Goal: Task Accomplishment & Management: Manage account settings

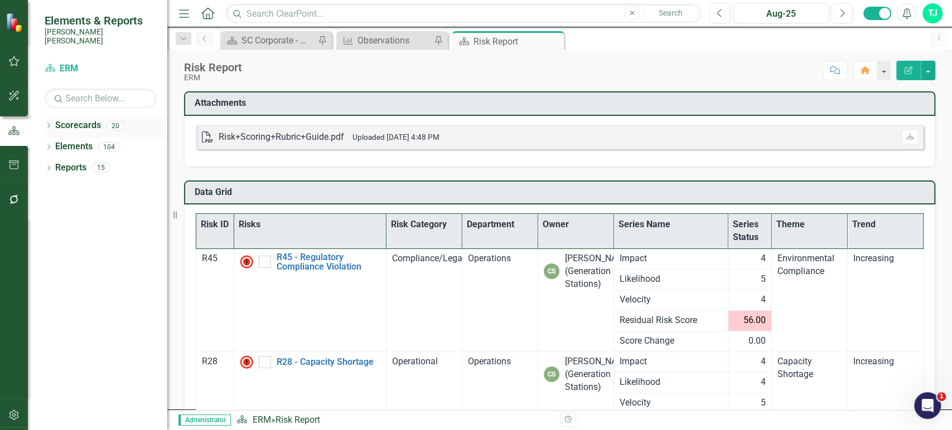
click at [50, 124] on icon "Dropdown" at bounding box center [49, 127] width 8 height 6
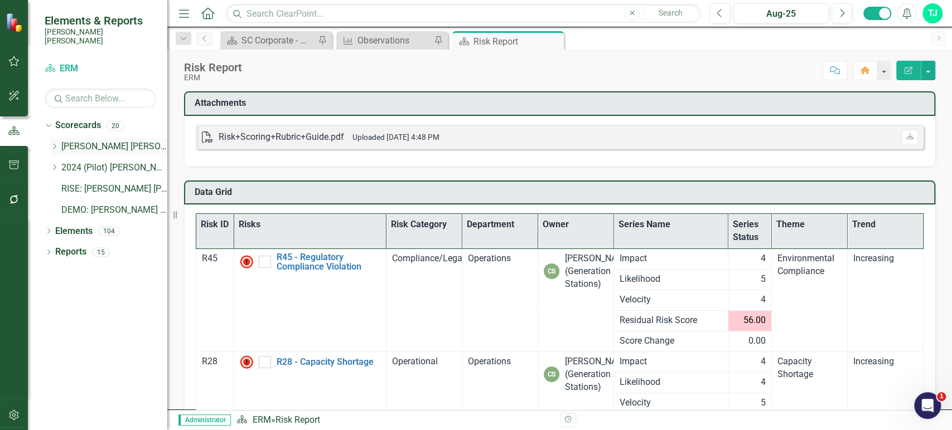
click at [52, 142] on div "Dropdown" at bounding box center [54, 146] width 8 height 9
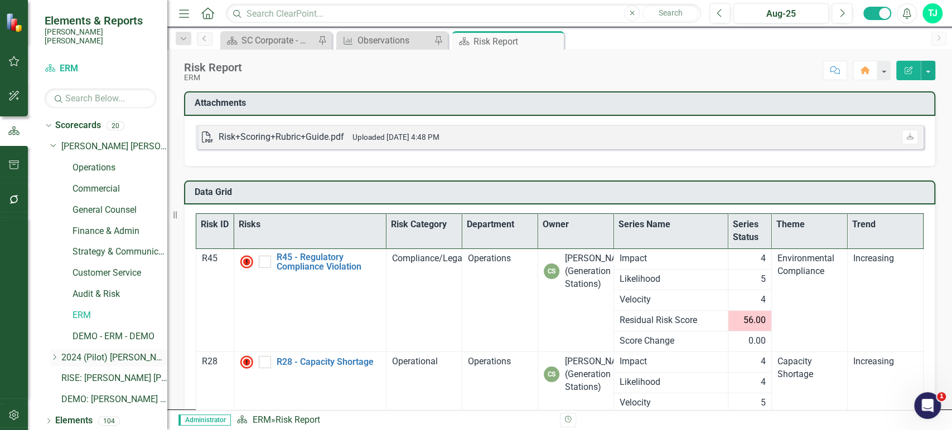
click at [54, 354] on icon "Dropdown" at bounding box center [54, 357] width 8 height 7
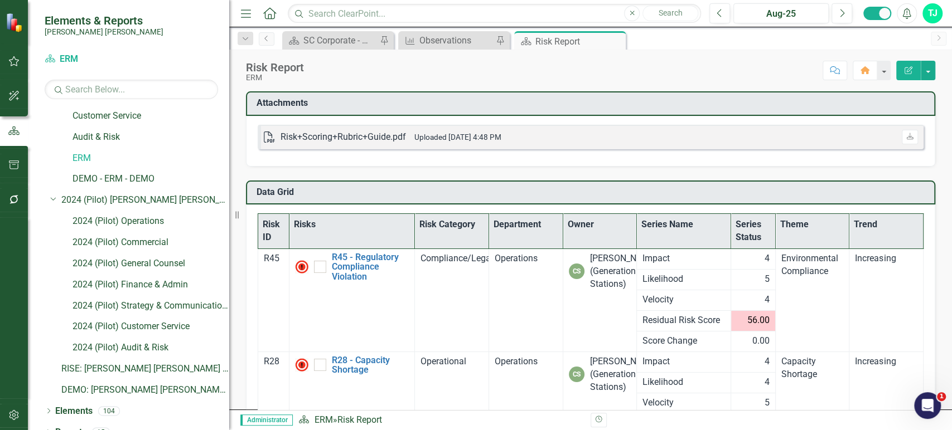
drag, startPoint x: 174, startPoint y: 240, endPoint x: 218, endPoint y: 241, distance: 44.0
click at [229, 241] on div "Resize" at bounding box center [233, 215] width 9 height 430
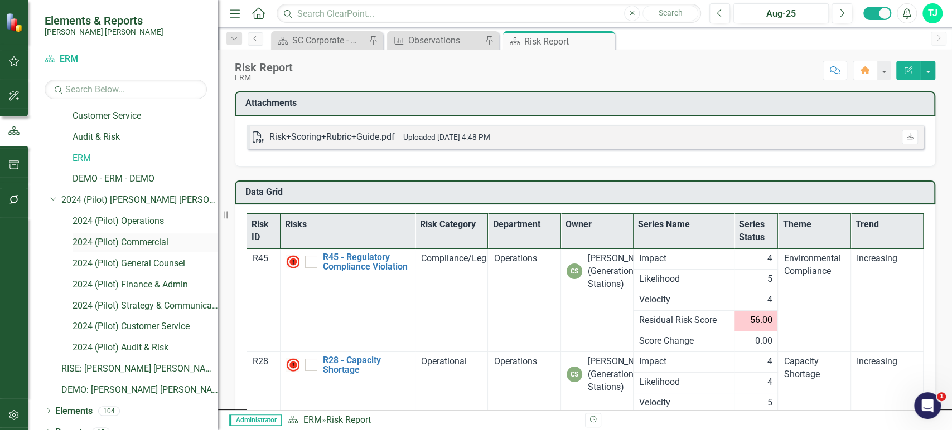
scroll to position [0, 0]
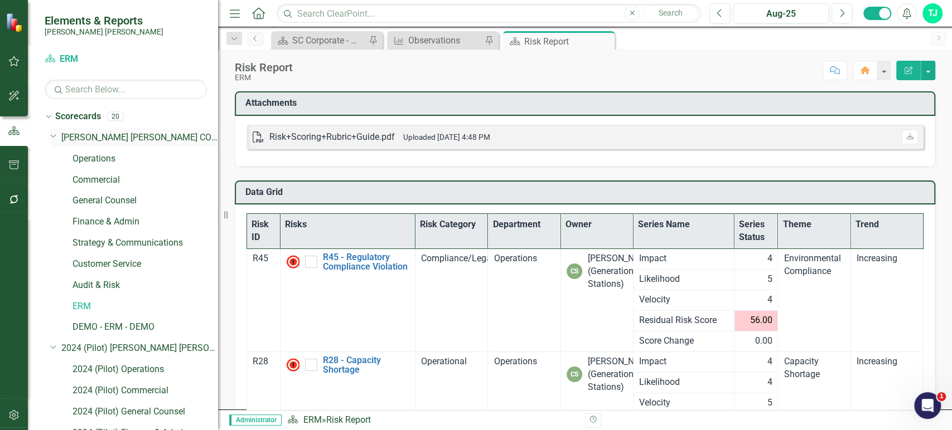
click at [98, 139] on link "[PERSON_NAME] [PERSON_NAME] CORPORATE Balanced Scorecard" at bounding box center [139, 138] width 157 height 13
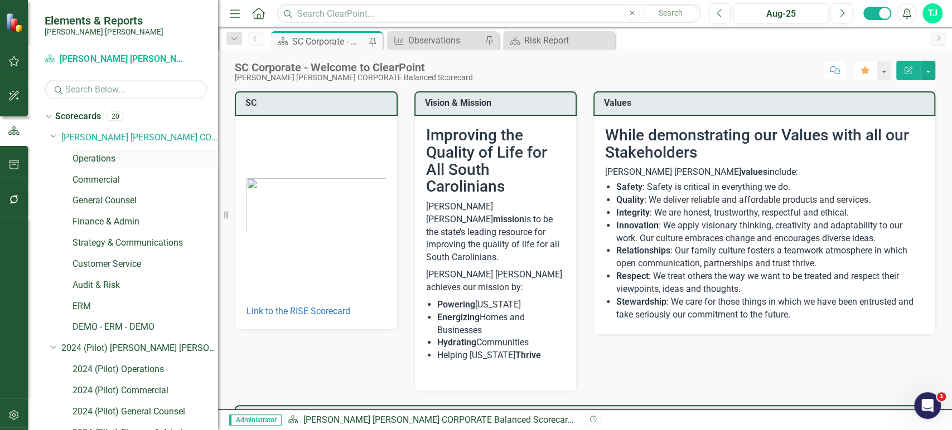
click at [105, 161] on link "Operations" at bounding box center [144, 159] width 145 height 13
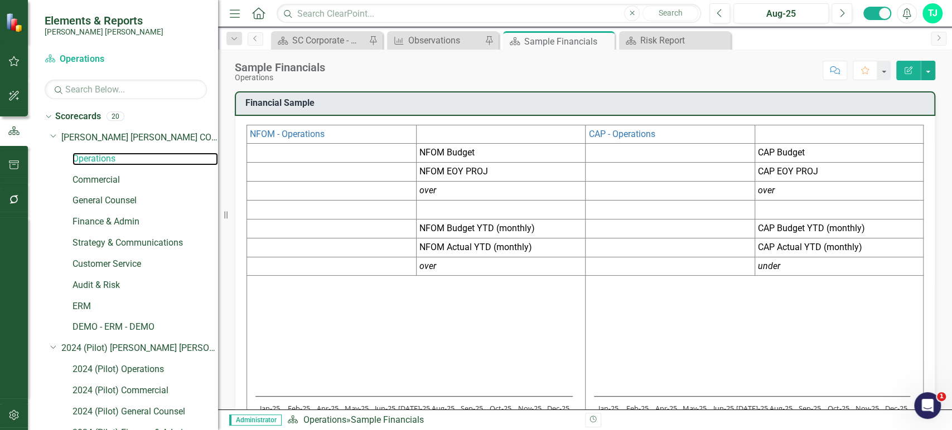
scroll to position [61, 0]
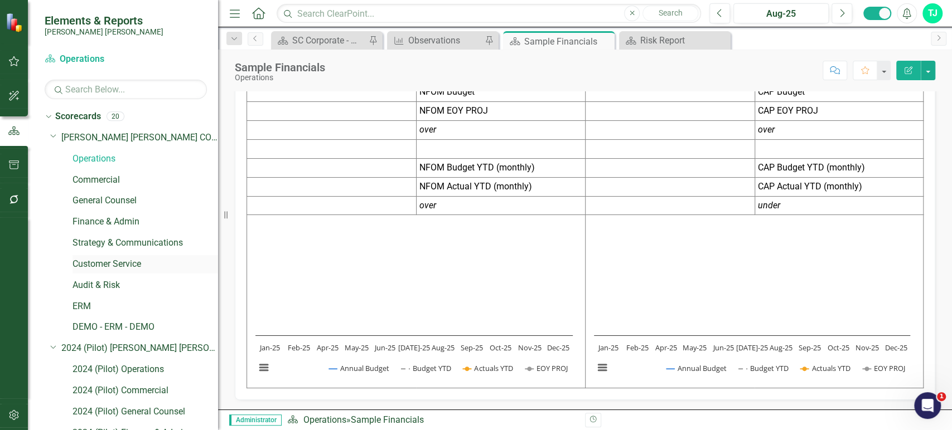
click at [105, 262] on link "Customer Service" at bounding box center [144, 264] width 145 height 13
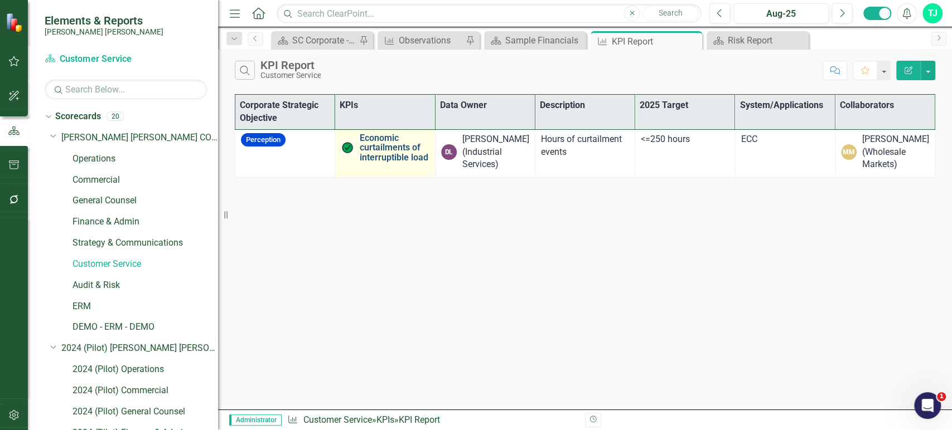
click at [381, 157] on link "Economic curtailments of interruptible load" at bounding box center [394, 148] width 69 height 30
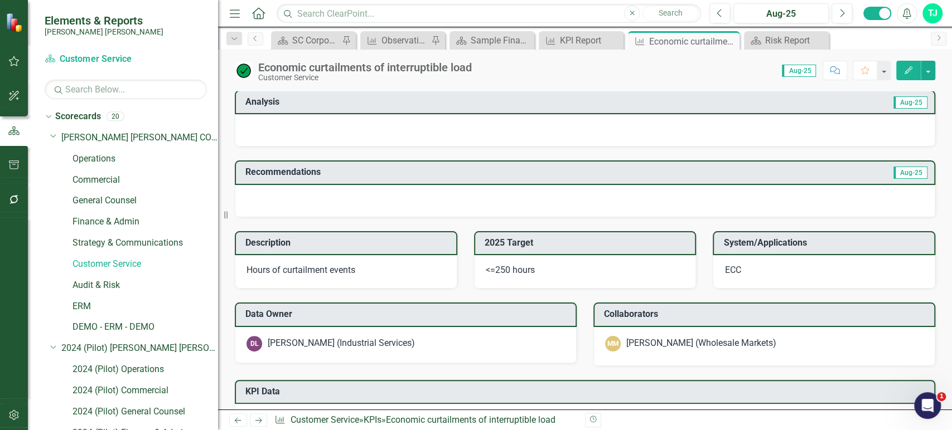
scroll to position [438, 0]
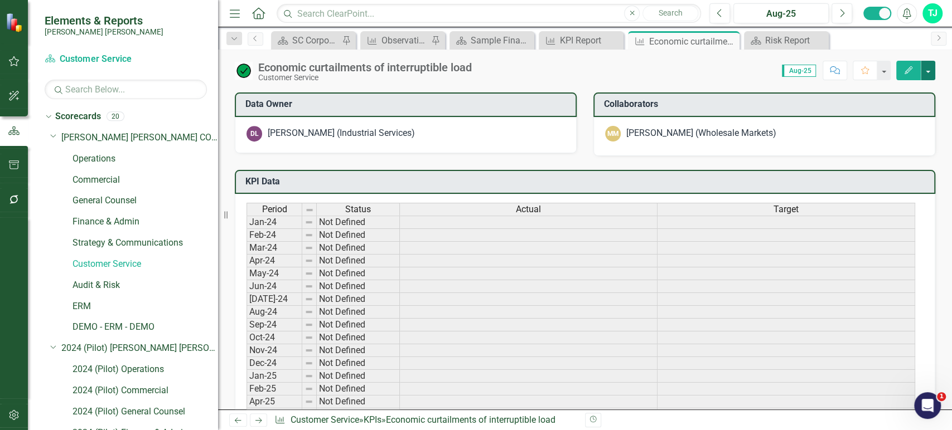
click at [929, 70] on button "button" at bounding box center [927, 71] width 14 height 20
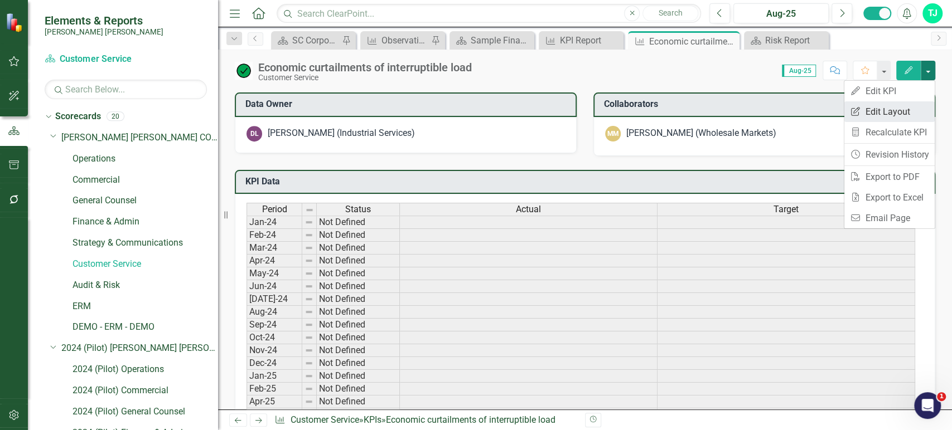
click at [890, 111] on link "Edit Report Edit Layout" at bounding box center [889, 111] width 90 height 21
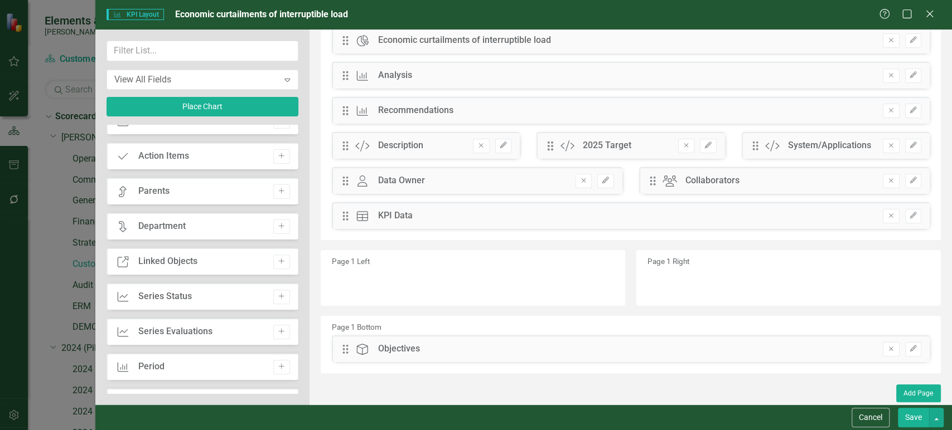
scroll to position [178, 0]
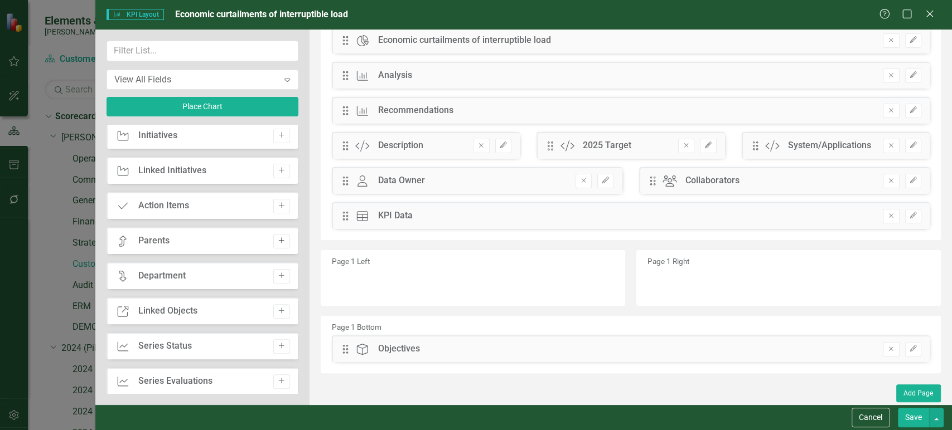
click at [283, 241] on button "Add" at bounding box center [281, 241] width 16 height 14
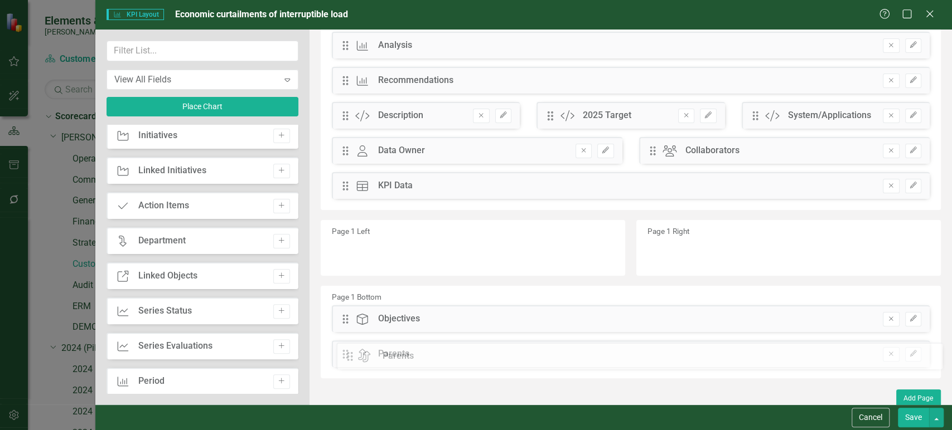
scroll to position [69, 0]
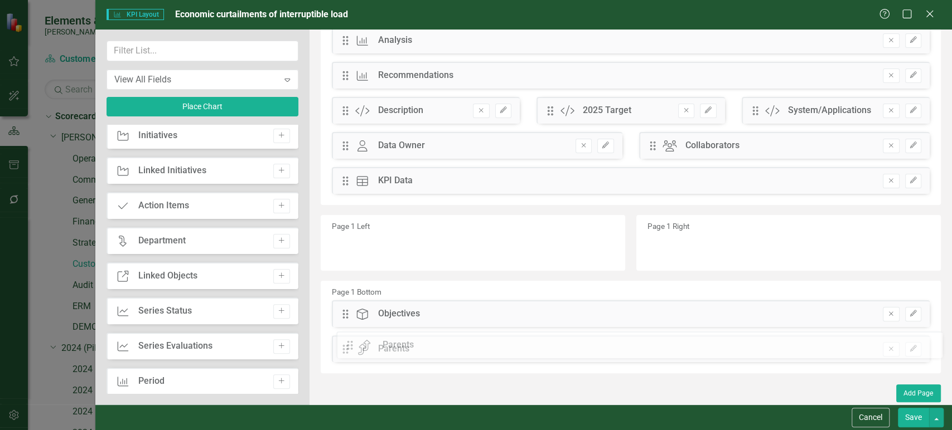
drag, startPoint x: 369, startPoint y: 216, endPoint x: 358, endPoint y: 347, distance: 131.4
click at [347, 304] on div "The fields (or pods) that are available for you to include on the detail page a…" at bounding box center [630, 183] width 642 height 444
click at [919, 423] on button "Save" at bounding box center [912, 418] width 31 height 20
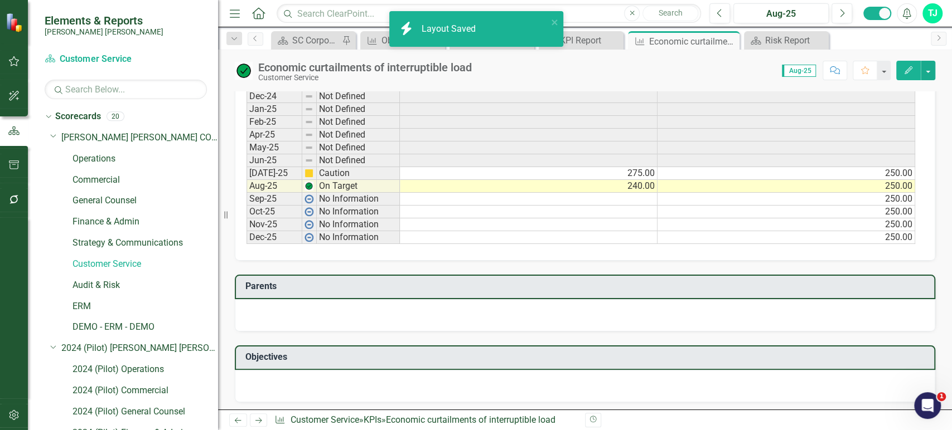
click at [498, 318] on div at bounding box center [585, 315] width 700 height 32
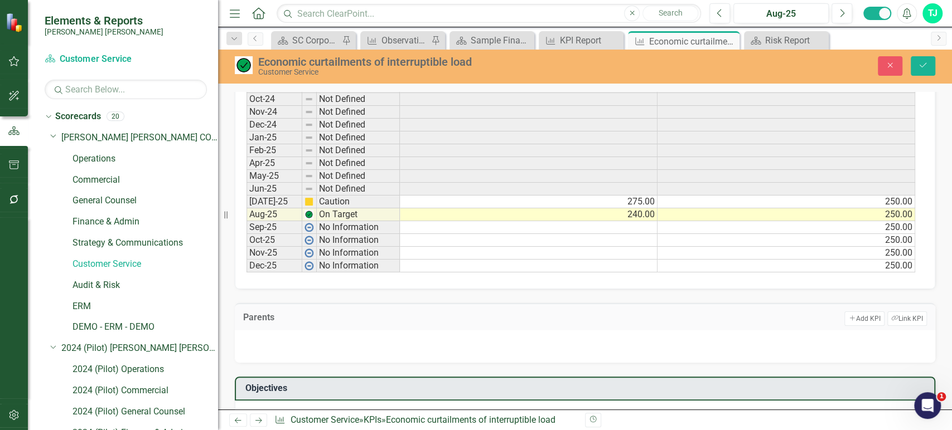
scroll to position [676, 0]
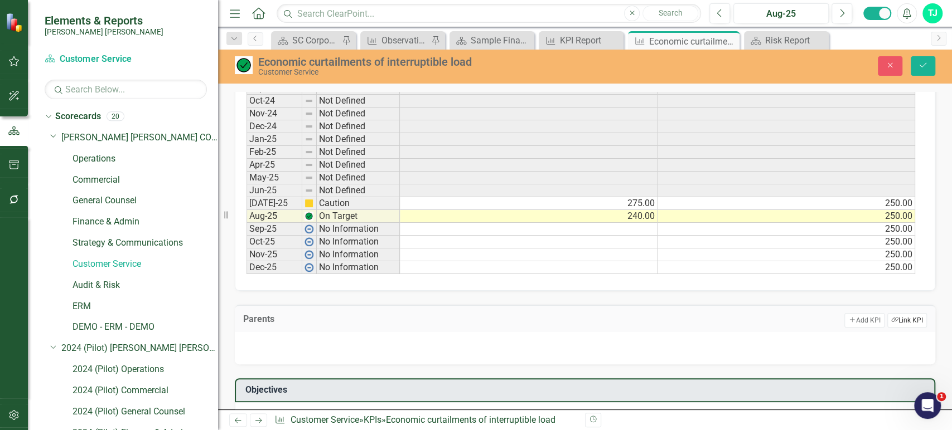
click at [893, 319] on button "Link Tag Link KPI" at bounding box center [907, 320] width 40 height 14
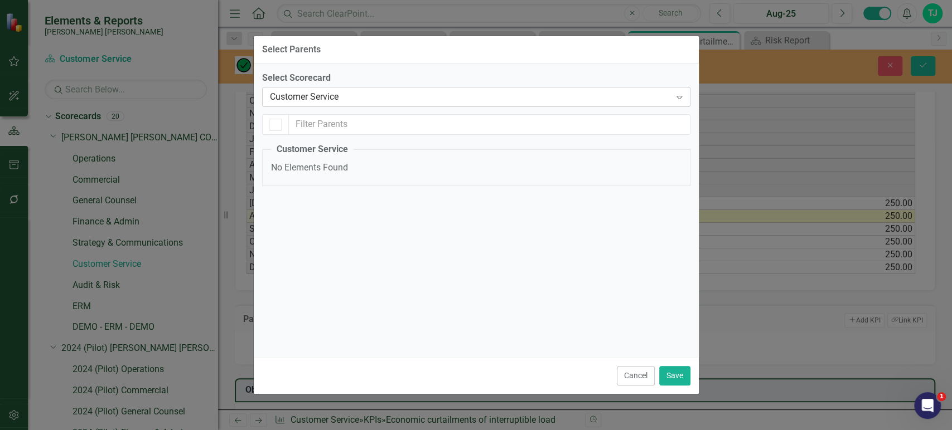
click at [345, 101] on div "Customer Service" at bounding box center [470, 97] width 401 height 13
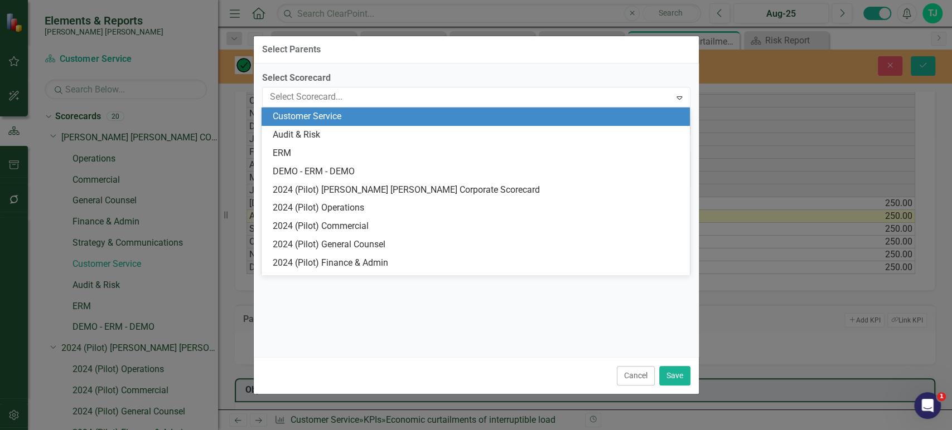
scroll to position [0, 0]
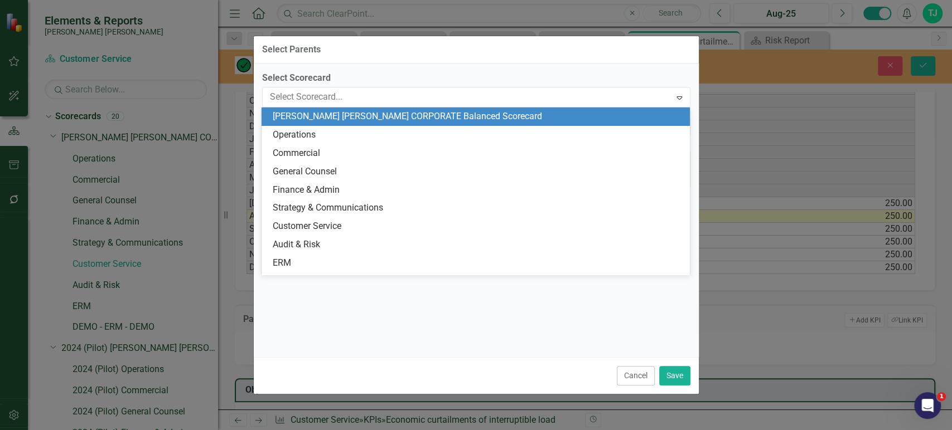
click at [341, 120] on div "[PERSON_NAME] [PERSON_NAME] CORPORATE Balanced Scorecard" at bounding box center [478, 116] width 410 height 13
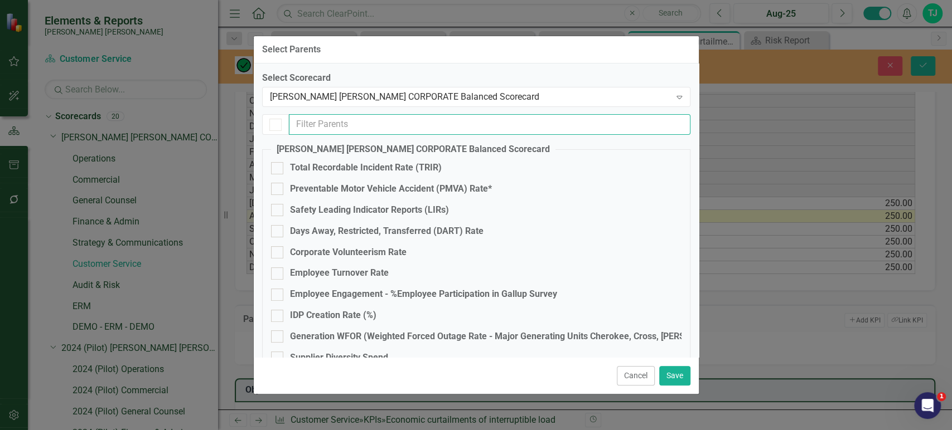
click at [347, 124] on input "text" at bounding box center [489, 124] width 401 height 21
checkbox input "false"
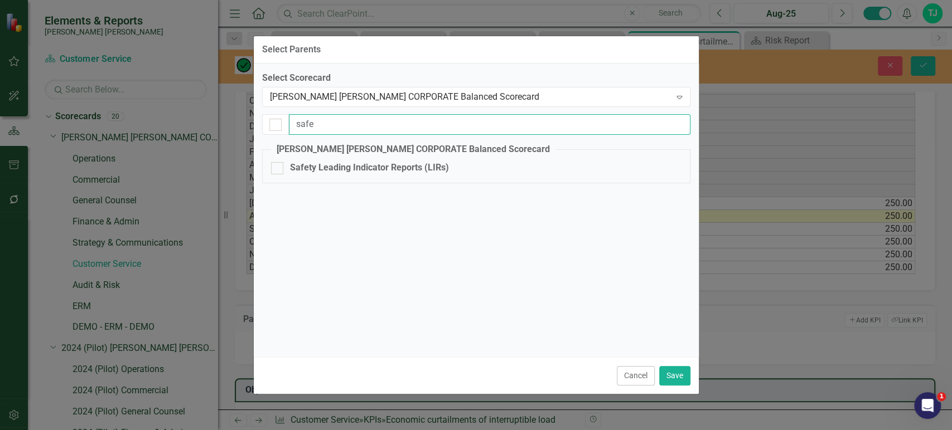
click at [332, 125] on input "safe" at bounding box center [489, 124] width 401 height 21
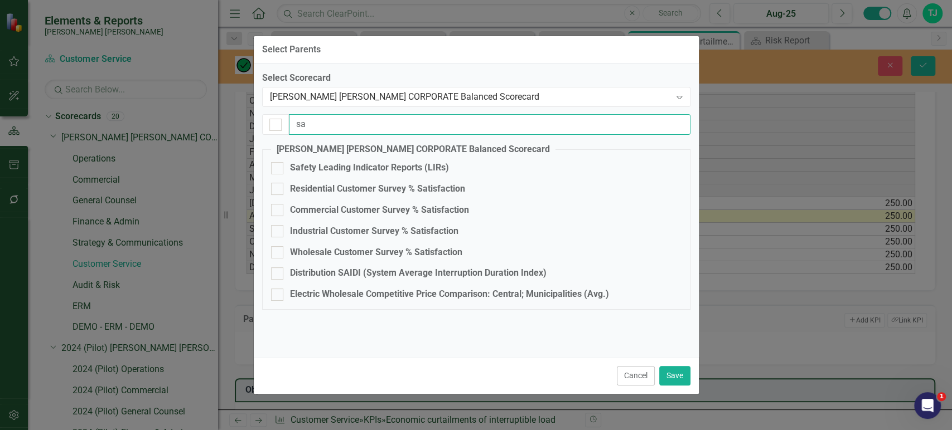
type input "s"
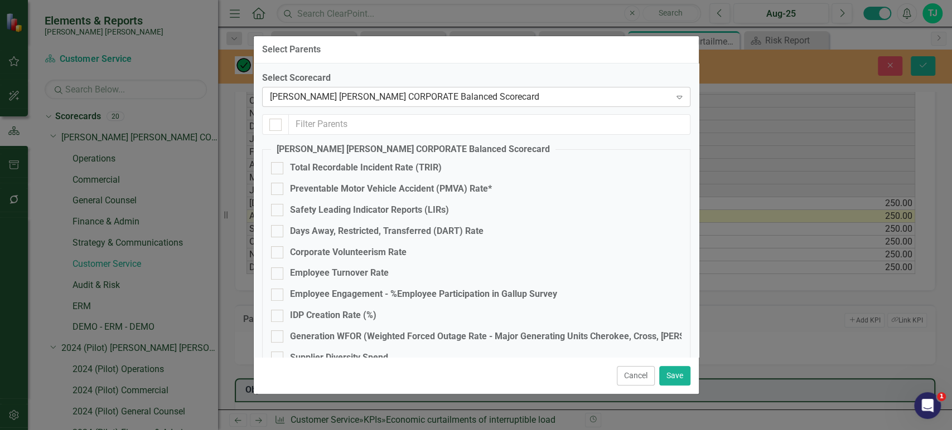
click at [364, 99] on div "[PERSON_NAME] [PERSON_NAME] CORPORATE Balanced Scorecard" at bounding box center [470, 97] width 401 height 13
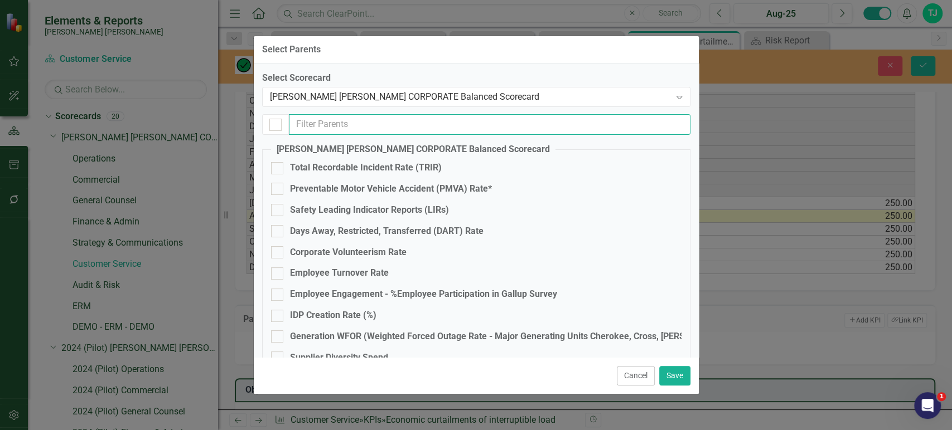
click at [355, 123] on input "text" at bounding box center [489, 124] width 401 height 21
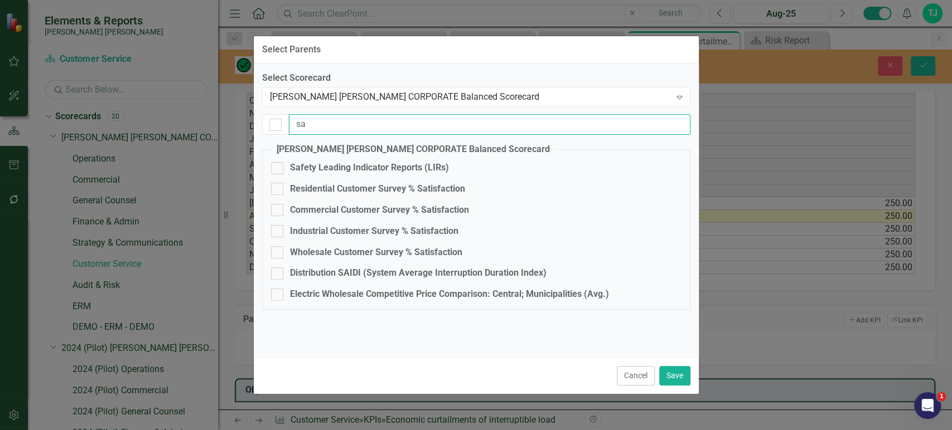
type input "s"
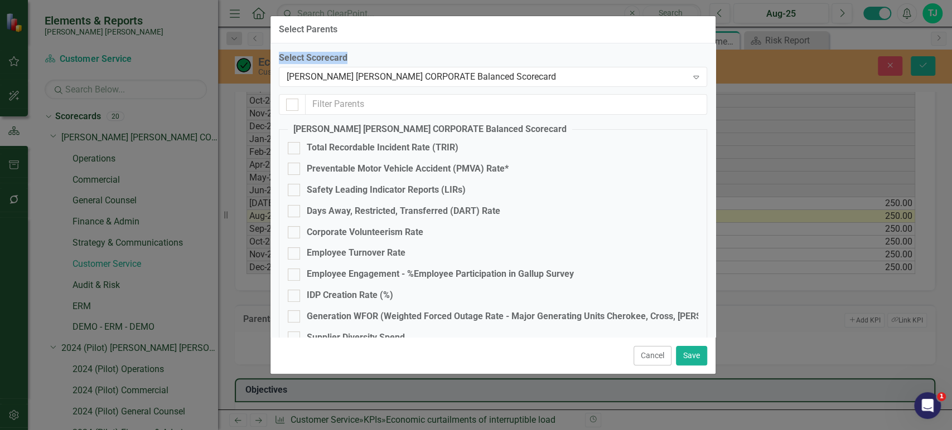
drag, startPoint x: 551, startPoint y: 72, endPoint x: 542, endPoint y: 59, distance: 15.6
click at [542, 59] on div "Select Parents Select Scorecard Santee [PERSON_NAME] CORPORATE Balanced Scoreca…" at bounding box center [493, 195] width 446 height 359
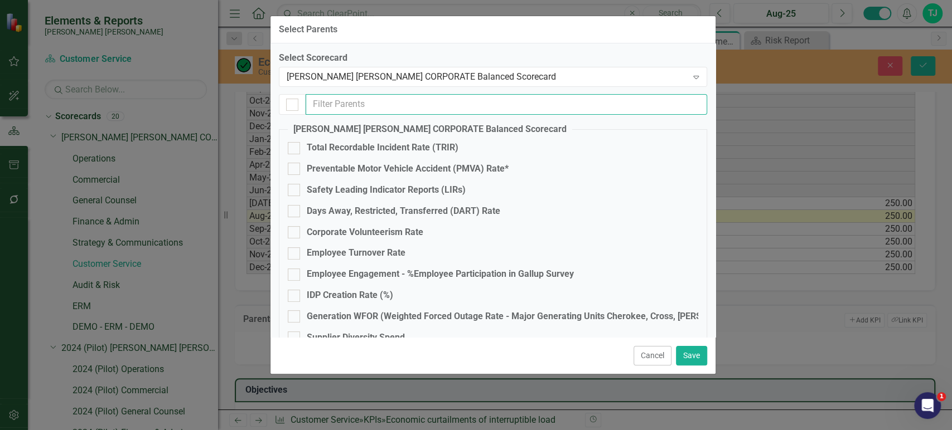
click at [361, 109] on input "text" at bounding box center [505, 104] width 401 height 21
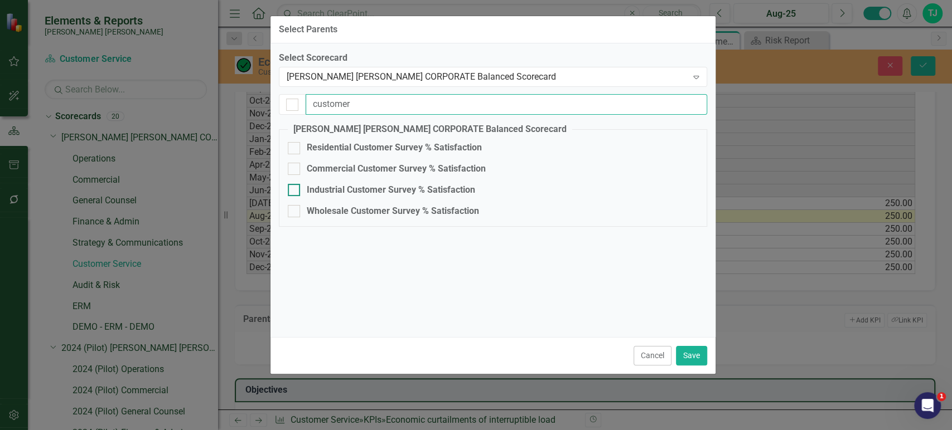
type input "customer"
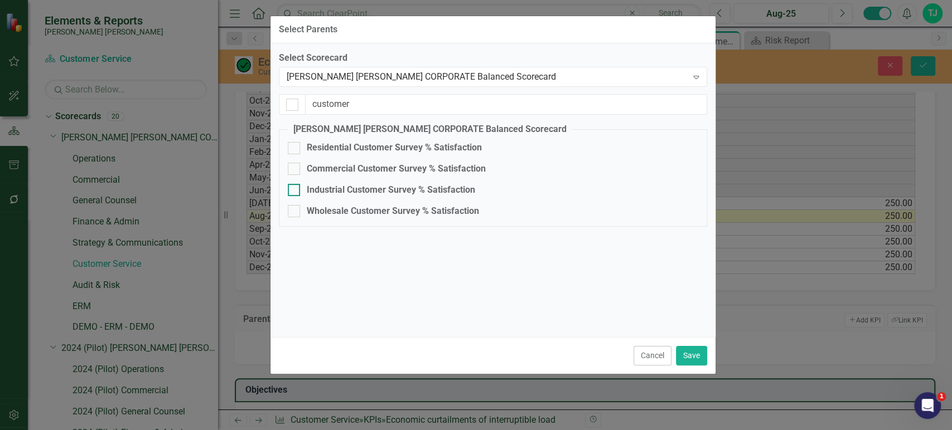
click at [351, 190] on div "Industrial Customer Survey % Satisfaction​" at bounding box center [391, 190] width 168 height 13
click at [295, 190] on input "Industrial Customer Survey % Satisfaction​" at bounding box center [291, 187] width 7 height 7
checkbox input "true"
click at [689, 359] on button "Save" at bounding box center [691, 356] width 31 height 20
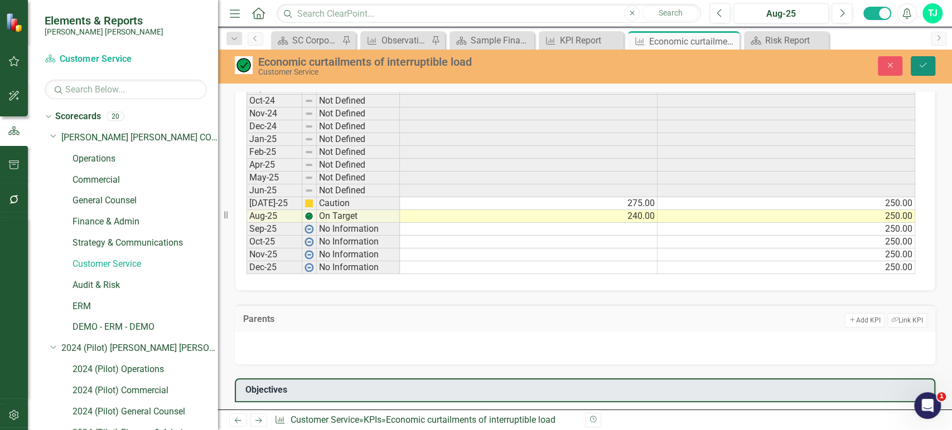
click at [923, 69] on icon "Save" at bounding box center [923, 65] width 10 height 8
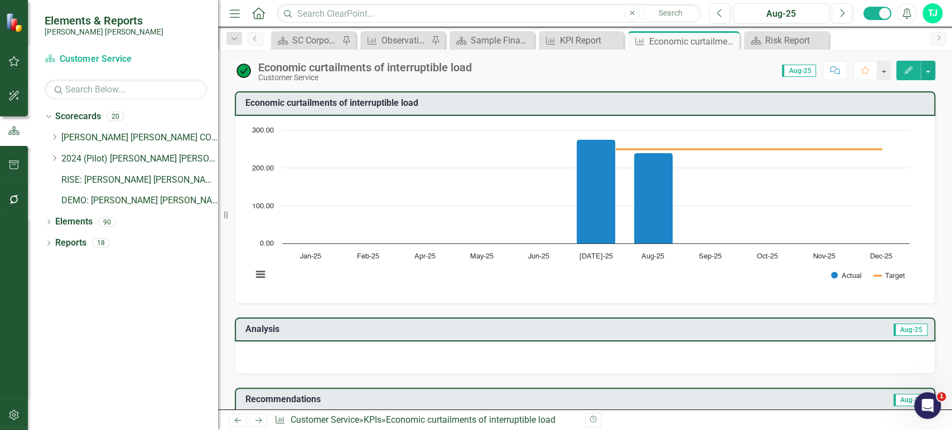
scroll to position [723, 0]
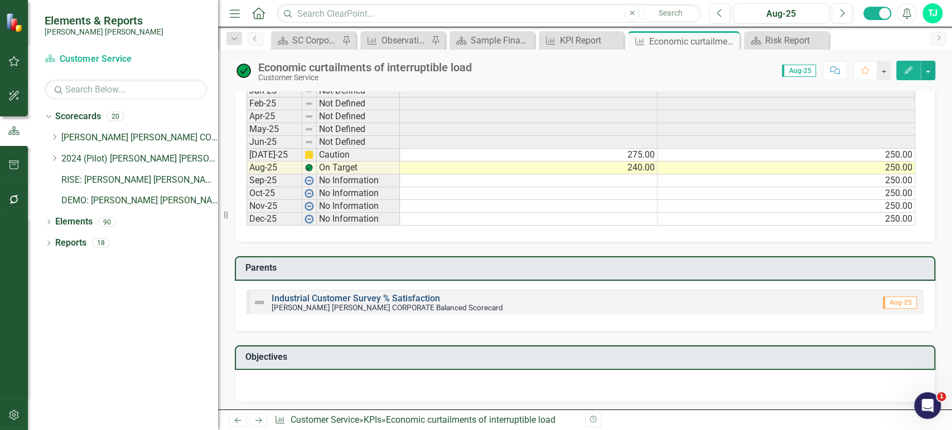
click at [415, 294] on link "Industrial Customer Survey % Satisfaction​" at bounding box center [355, 298] width 168 height 11
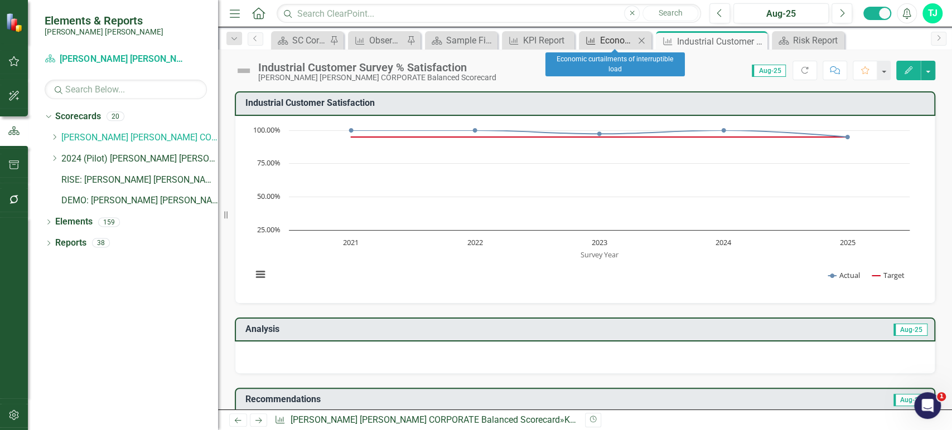
click at [615, 36] on div "Economic curtailments of interruptible load" at bounding box center [617, 40] width 35 height 14
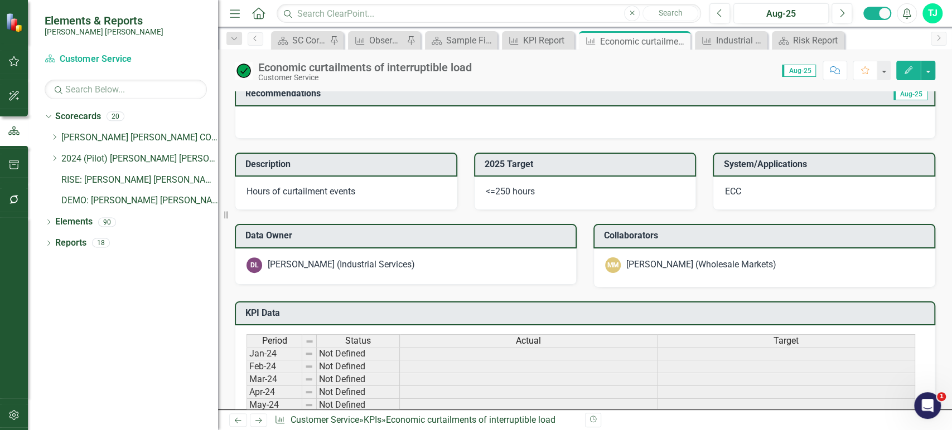
scroll to position [307, 0]
click at [373, 201] on div "Hours of curtailment events" at bounding box center [346, 192] width 222 height 33
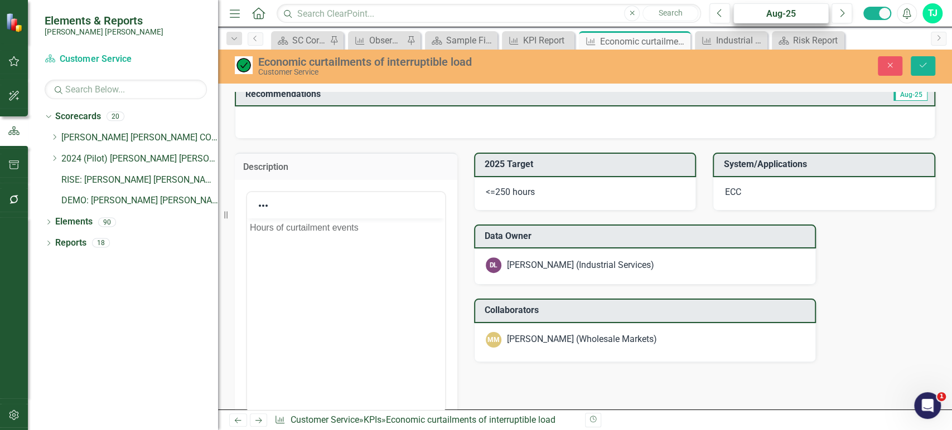
scroll to position [0, 0]
click at [887, 67] on icon "Close" at bounding box center [890, 65] width 10 height 8
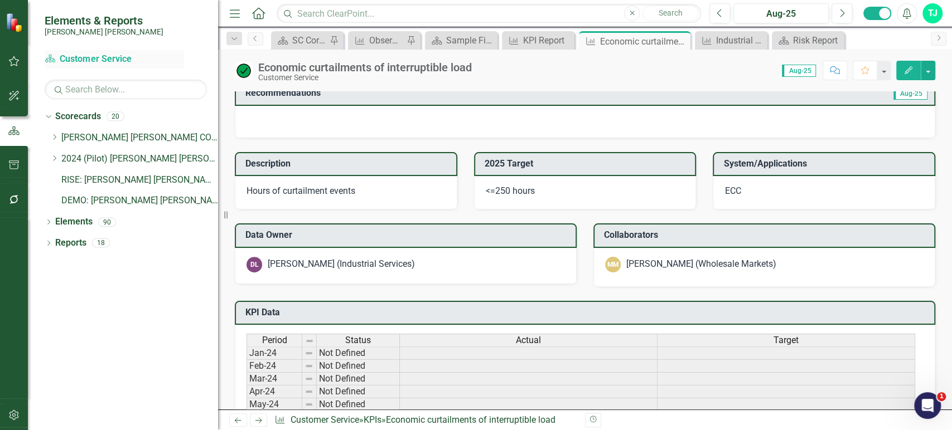
click at [88, 62] on link "Scorecard Customer Service" at bounding box center [114, 59] width 139 height 13
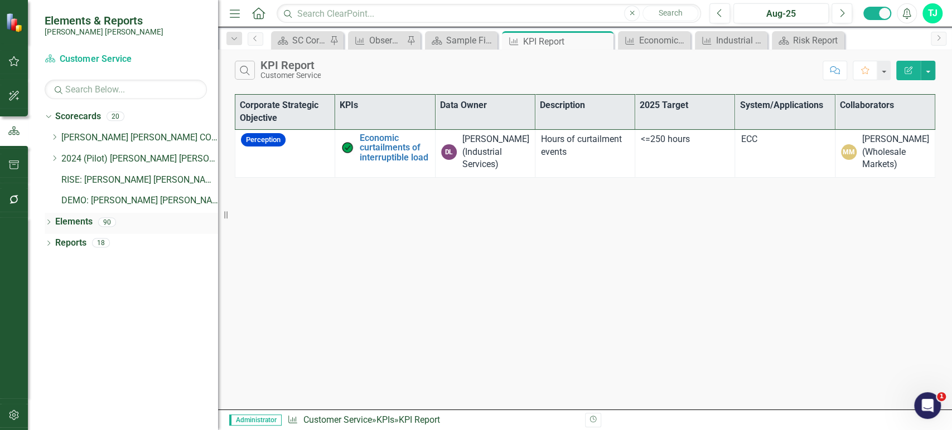
click at [62, 217] on link "Elements" at bounding box center [73, 222] width 37 height 13
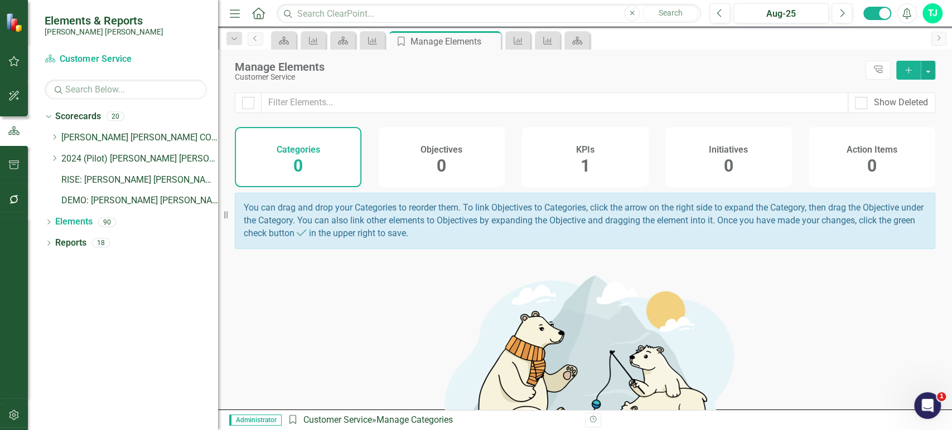
click at [572, 170] on div "KPIs 1" at bounding box center [584, 157] width 127 height 60
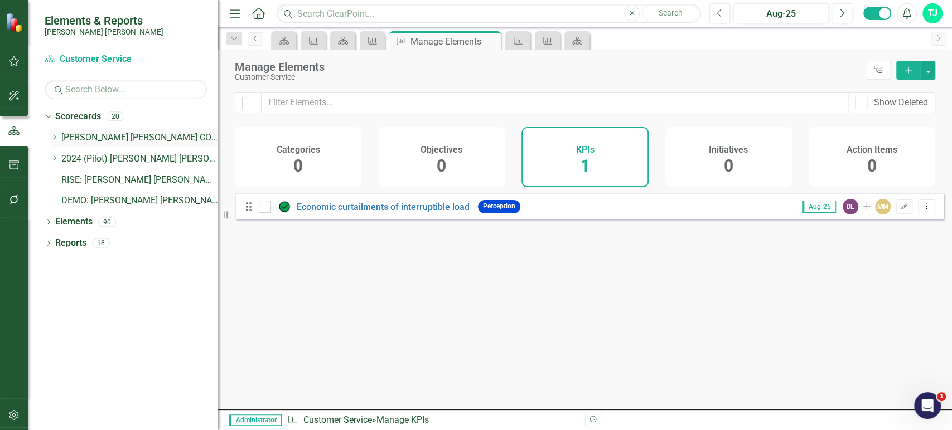
click at [51, 140] on icon "Dropdown" at bounding box center [54, 137] width 8 height 7
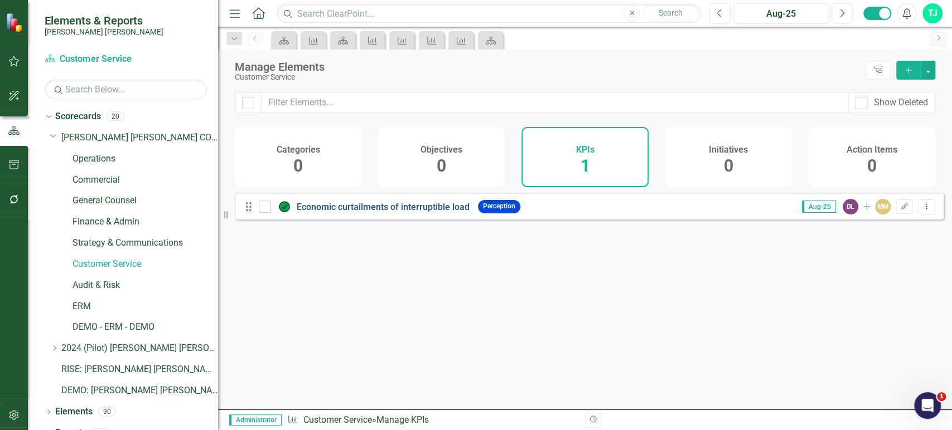
click at [388, 212] on link "Economic curtailments of interruptible load" at bounding box center [383, 207] width 173 height 11
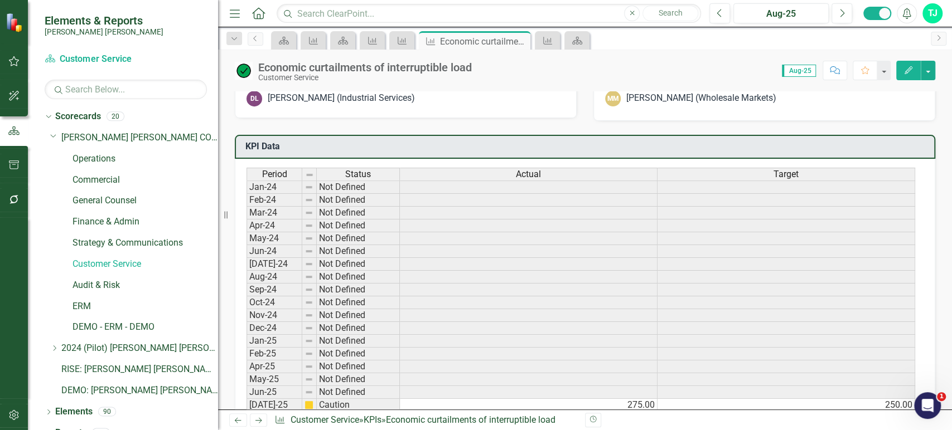
scroll to position [487, 0]
